Goal: Information Seeking & Learning: Learn about a topic

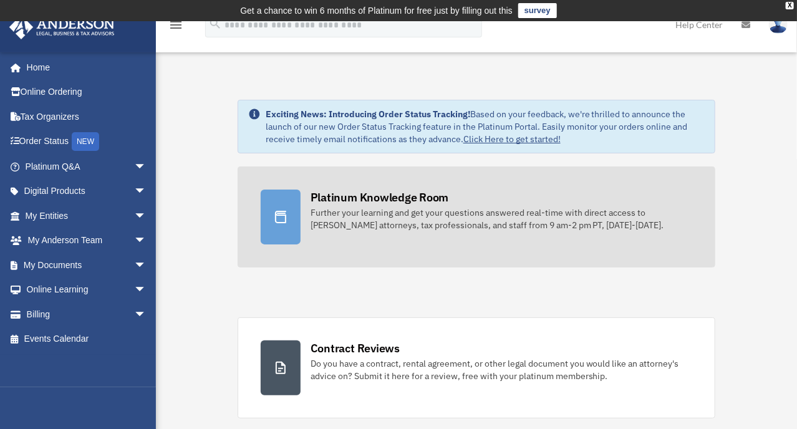
click at [290, 209] on div at bounding box center [281, 216] width 40 height 55
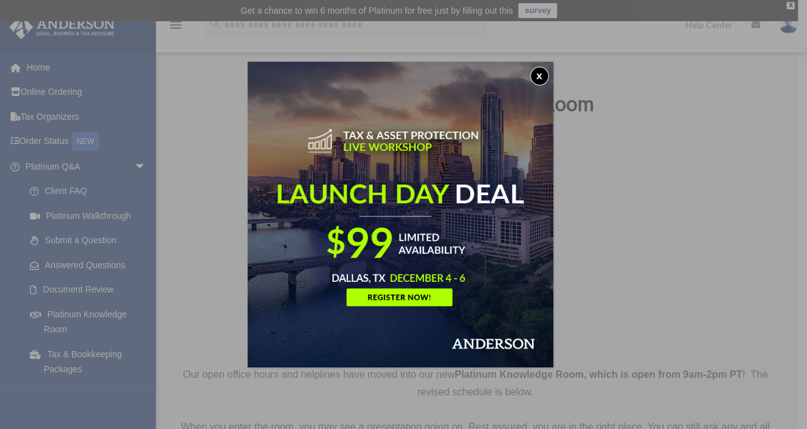
click at [544, 79] on button "x" at bounding box center [539, 76] width 19 height 19
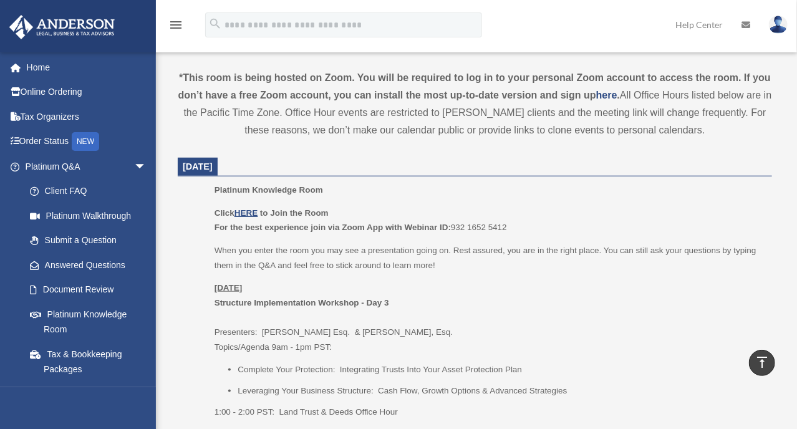
scroll to position [437, 0]
click at [247, 209] on u "HERE" at bounding box center [245, 212] width 23 height 9
